Goal: Information Seeking & Learning: Learn about a topic

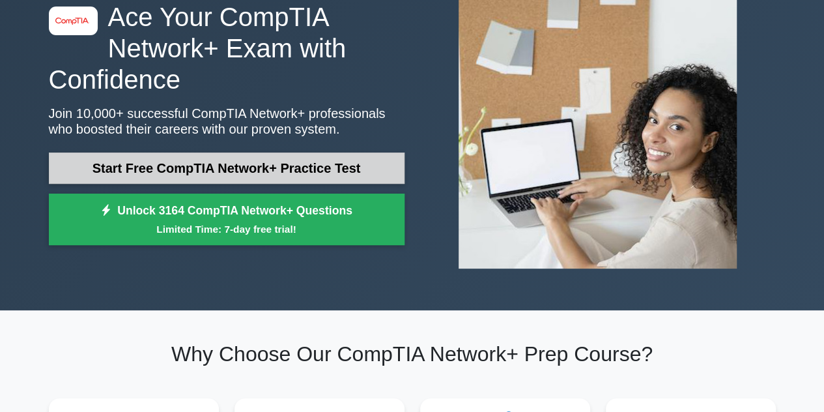
click at [285, 180] on link "Start Free CompTIA Network+ Practice Test" at bounding box center [227, 167] width 356 height 31
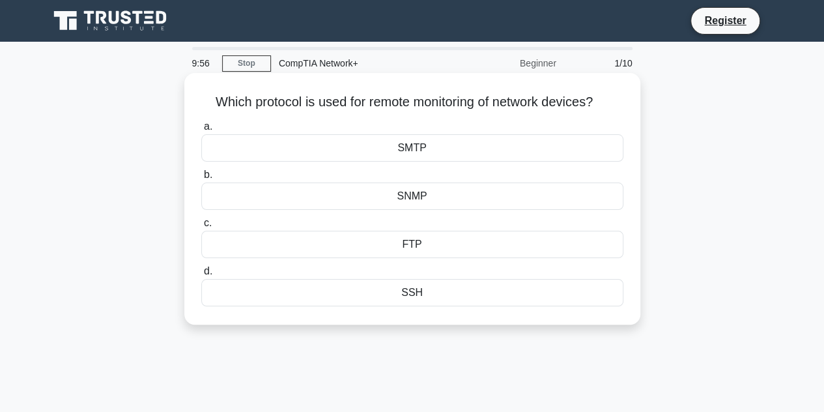
click at [387, 287] on div "SSH" at bounding box center [412, 292] width 422 height 27
click at [201, 275] on input "d. SSH" at bounding box center [201, 271] width 0 height 8
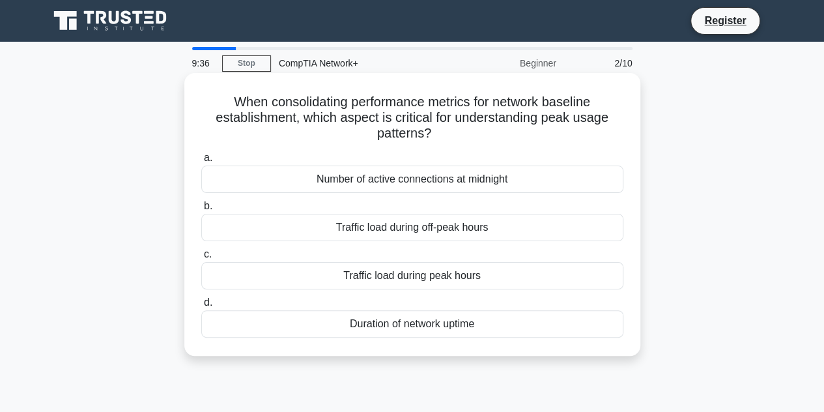
click at [447, 283] on div "Traffic load during peak hours" at bounding box center [412, 275] width 422 height 27
click at [201, 259] on input "c. Traffic load during peak hours" at bounding box center [201, 254] width 0 height 8
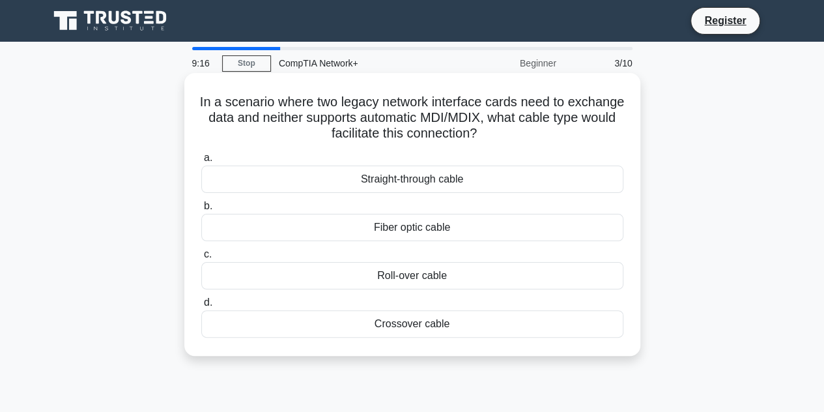
click at [406, 280] on div "Roll-over cable" at bounding box center [412, 275] width 422 height 27
click at [201, 259] on input "c. Roll-over cable" at bounding box center [201, 254] width 0 height 8
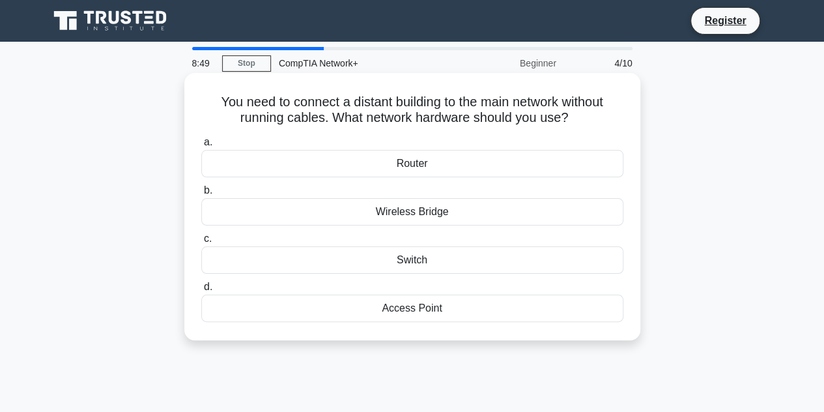
click at [430, 307] on div "Access Point" at bounding box center [412, 307] width 422 height 27
click at [201, 291] on input "d. Access Point" at bounding box center [201, 287] width 0 height 8
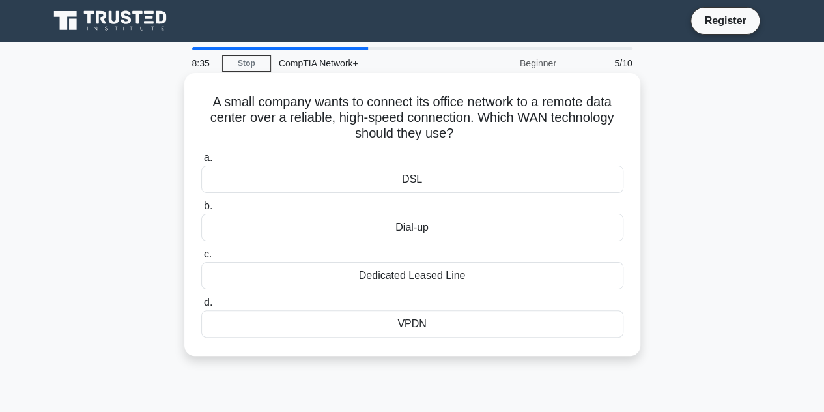
click at [427, 181] on div "DSL" at bounding box center [412, 178] width 422 height 27
click at [201, 162] on input "a. DSL" at bounding box center [201, 158] width 0 height 8
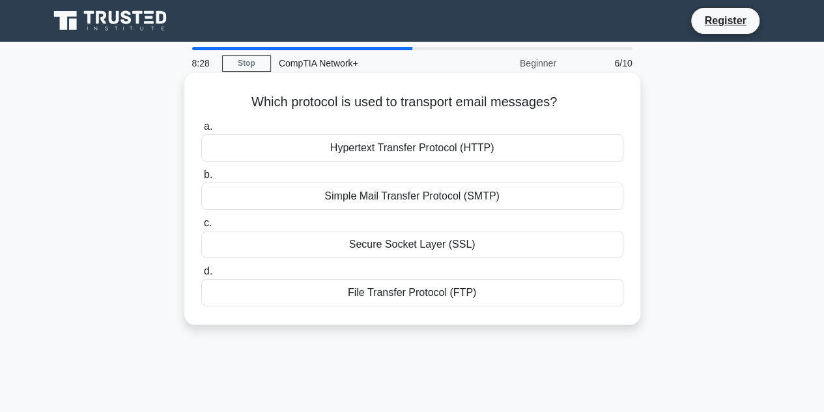
click at [416, 201] on div "Simple Mail Transfer Protocol (SMTP)" at bounding box center [412, 195] width 422 height 27
click at [201, 179] on input "b. Simple Mail Transfer Protocol (SMTP)" at bounding box center [201, 175] width 0 height 8
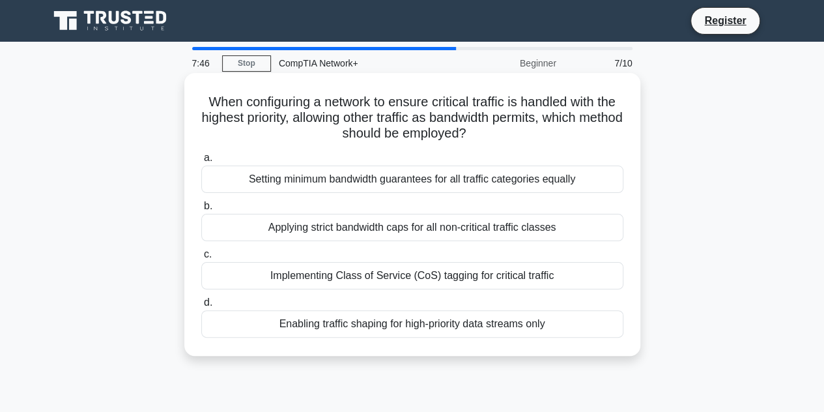
click at [408, 182] on div "Setting minimum bandwidth guarantees for all traffic categories equally" at bounding box center [412, 178] width 422 height 27
click at [201, 162] on input "a. Setting minimum bandwidth guarantees for all traffic categories equally" at bounding box center [201, 158] width 0 height 8
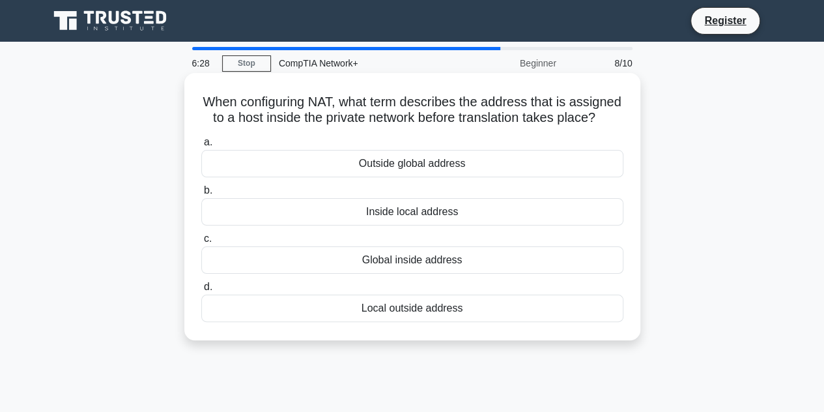
click at [409, 225] on div "Inside local address" at bounding box center [412, 211] width 422 height 27
click at [201, 195] on input "b. Inside local address" at bounding box center [201, 190] width 0 height 8
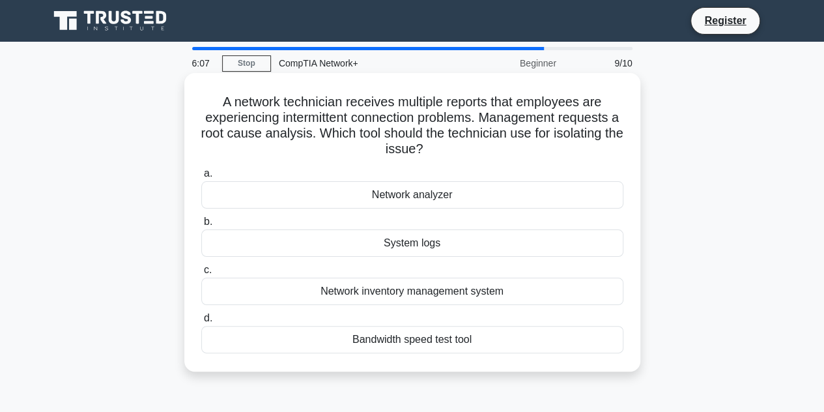
click at [441, 198] on div "Network analyzer" at bounding box center [412, 194] width 422 height 27
click at [201, 178] on input "a. Network analyzer" at bounding box center [201, 173] width 0 height 8
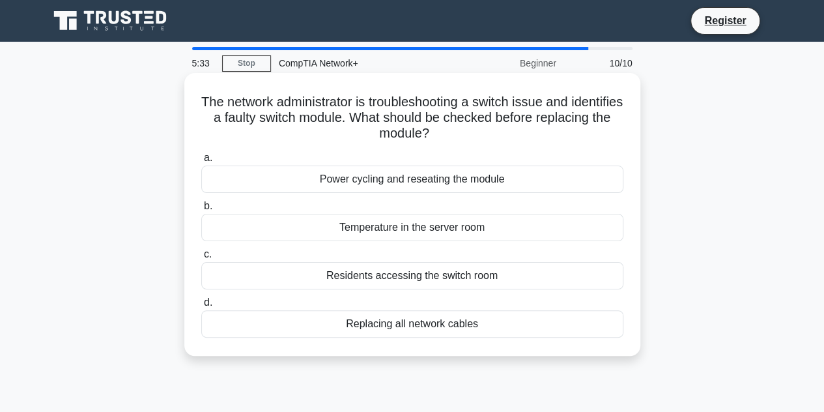
click at [399, 319] on div "Replacing all network cables" at bounding box center [412, 323] width 422 height 27
click at [201, 307] on input "d. Replacing all network cables" at bounding box center [201, 302] width 0 height 8
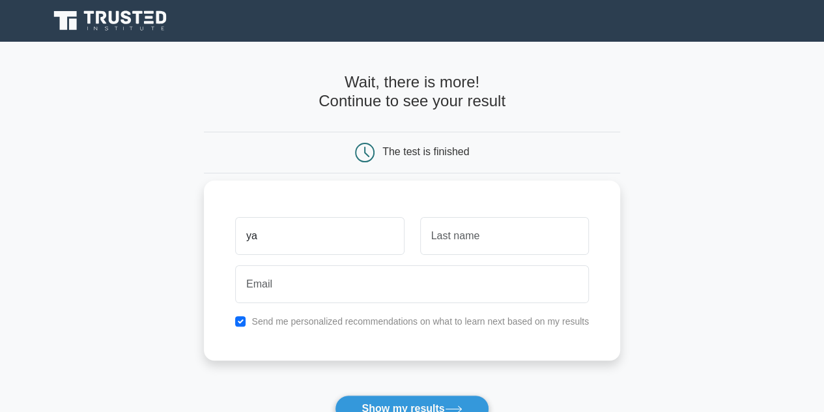
type input "y"
type input "abc"
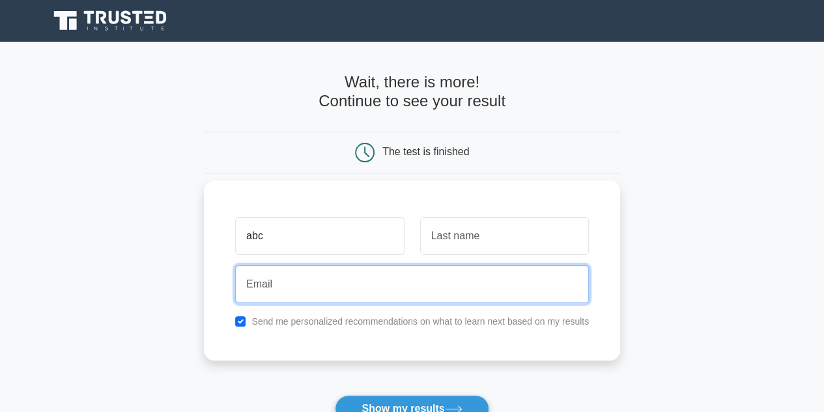
click at [322, 282] on input "email" at bounding box center [412, 284] width 354 height 38
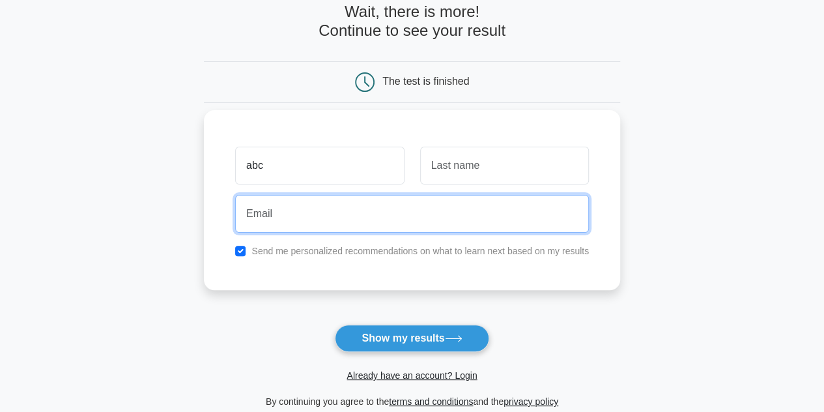
scroll to position [78, 0]
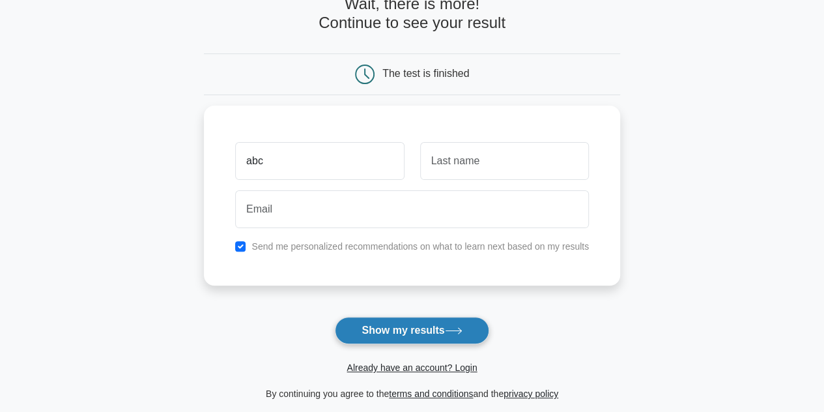
click at [383, 329] on button "Show my results" at bounding box center [412, 330] width 154 height 27
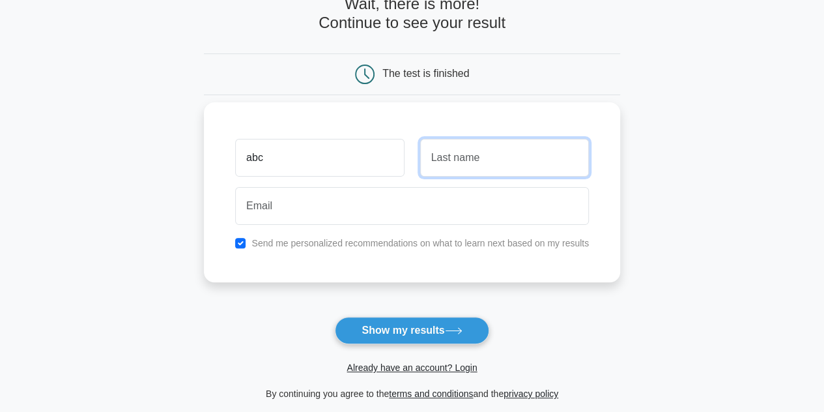
click at [479, 146] on input "text" at bounding box center [504, 158] width 169 height 38
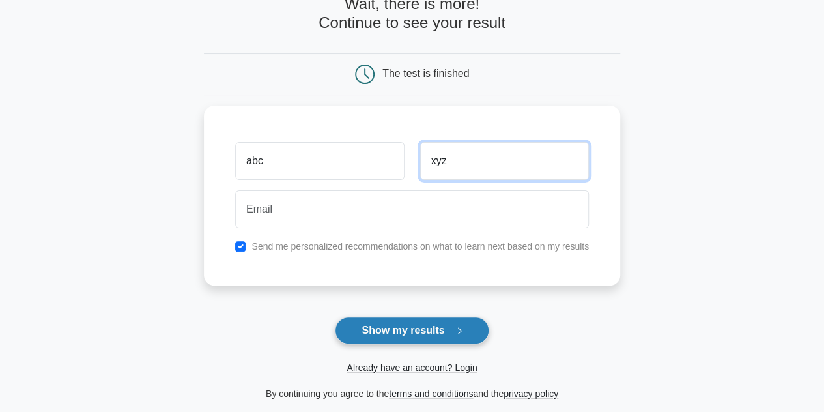
type input "xyz"
click at [398, 333] on button "Show my results" at bounding box center [412, 330] width 154 height 27
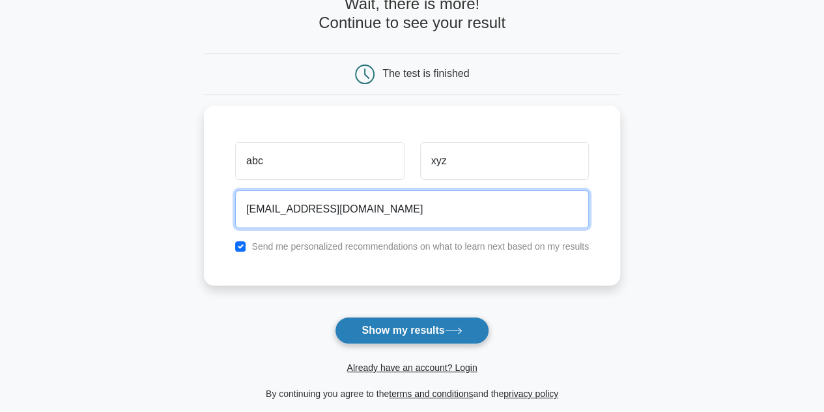
type input "yasahmuk@gmail.com"
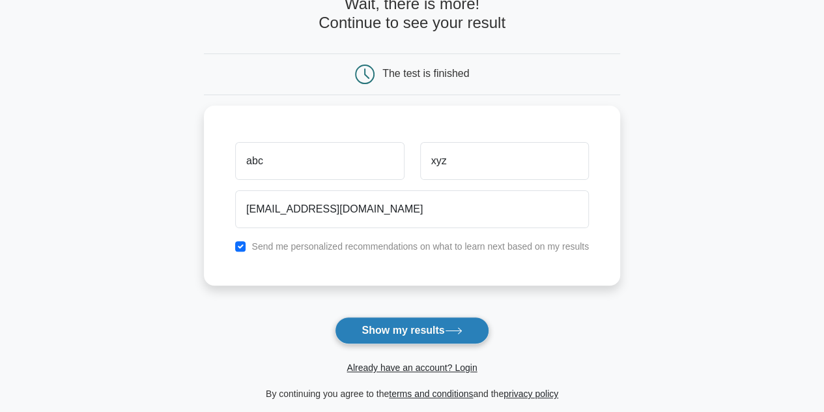
click at [426, 333] on button "Show my results" at bounding box center [412, 330] width 154 height 27
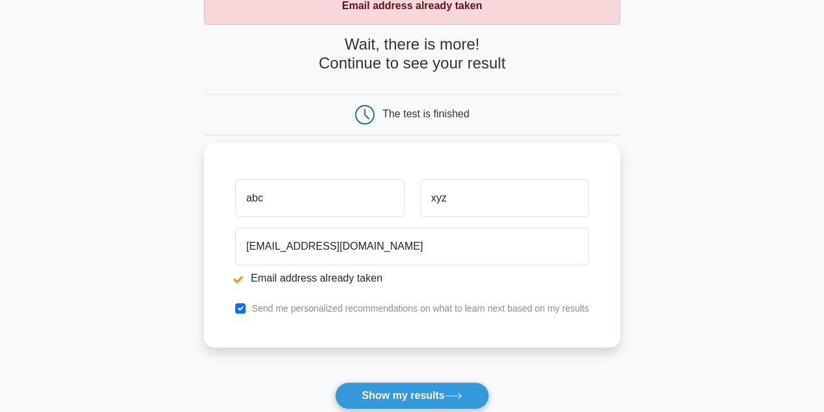
scroll to position [87, 0]
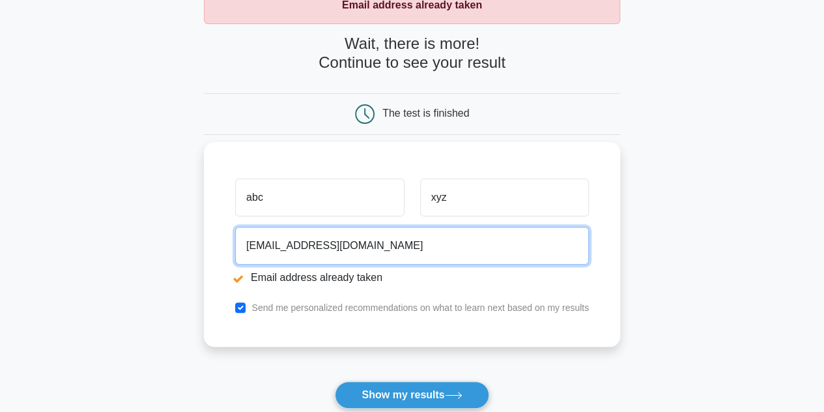
click at [347, 248] on input "[EMAIL_ADDRESS][DOMAIN_NAME]" at bounding box center [412, 246] width 354 height 38
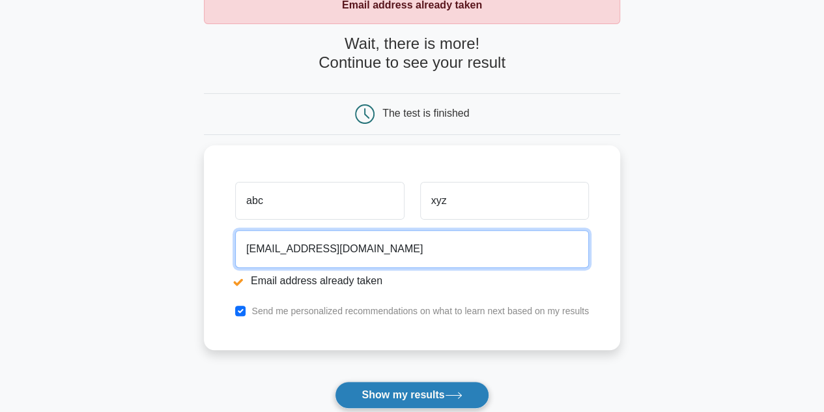
type input "yaseenahmed0335@gmail.com"
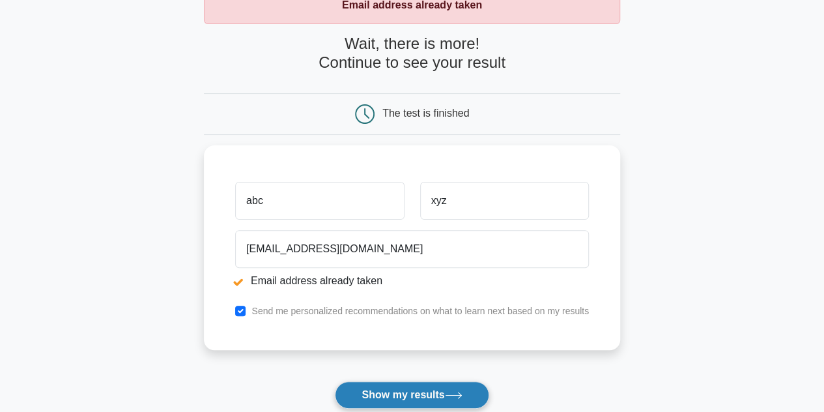
click at [386, 395] on button "Show my results" at bounding box center [412, 394] width 154 height 27
